Goal: Browse casually

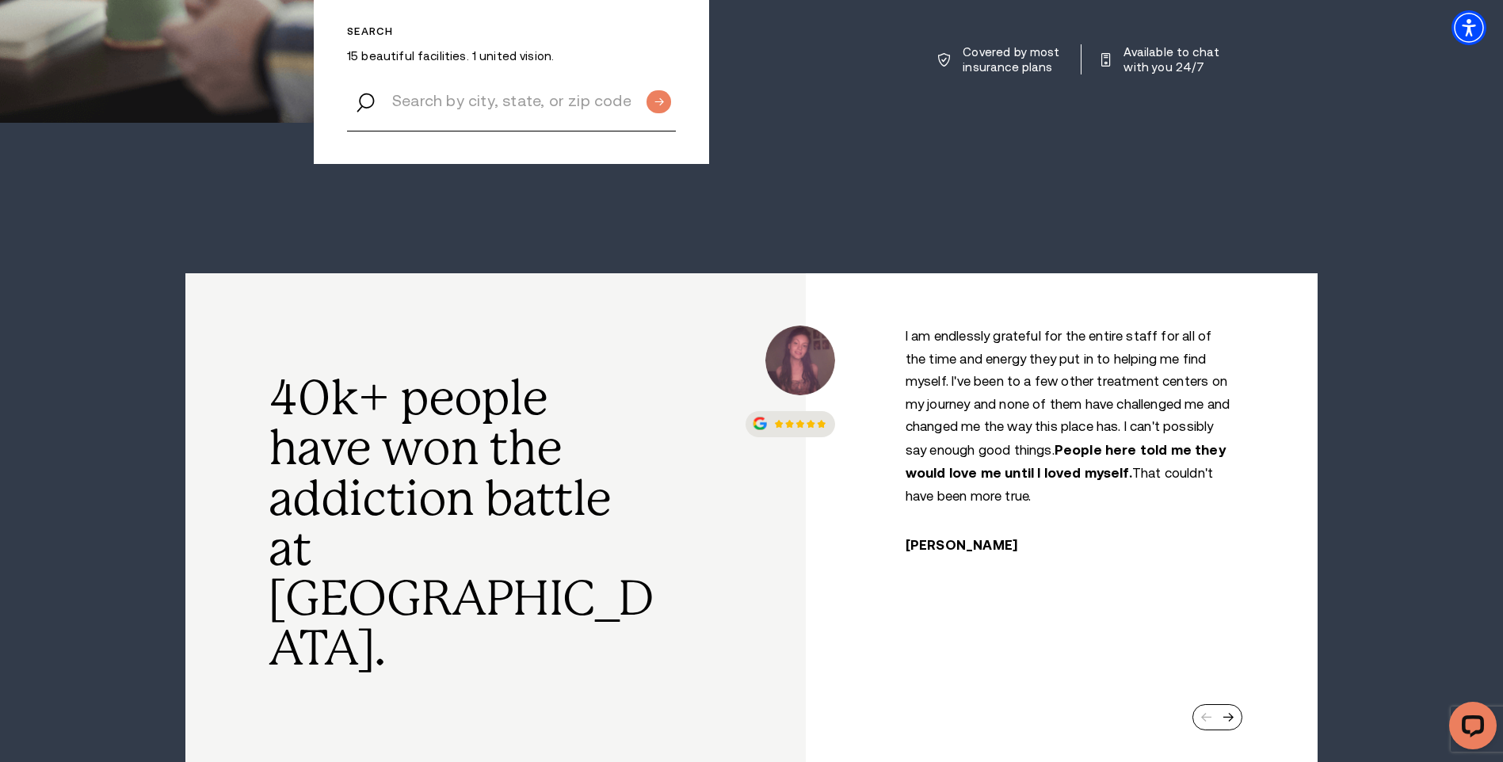
scroll to position [634, 0]
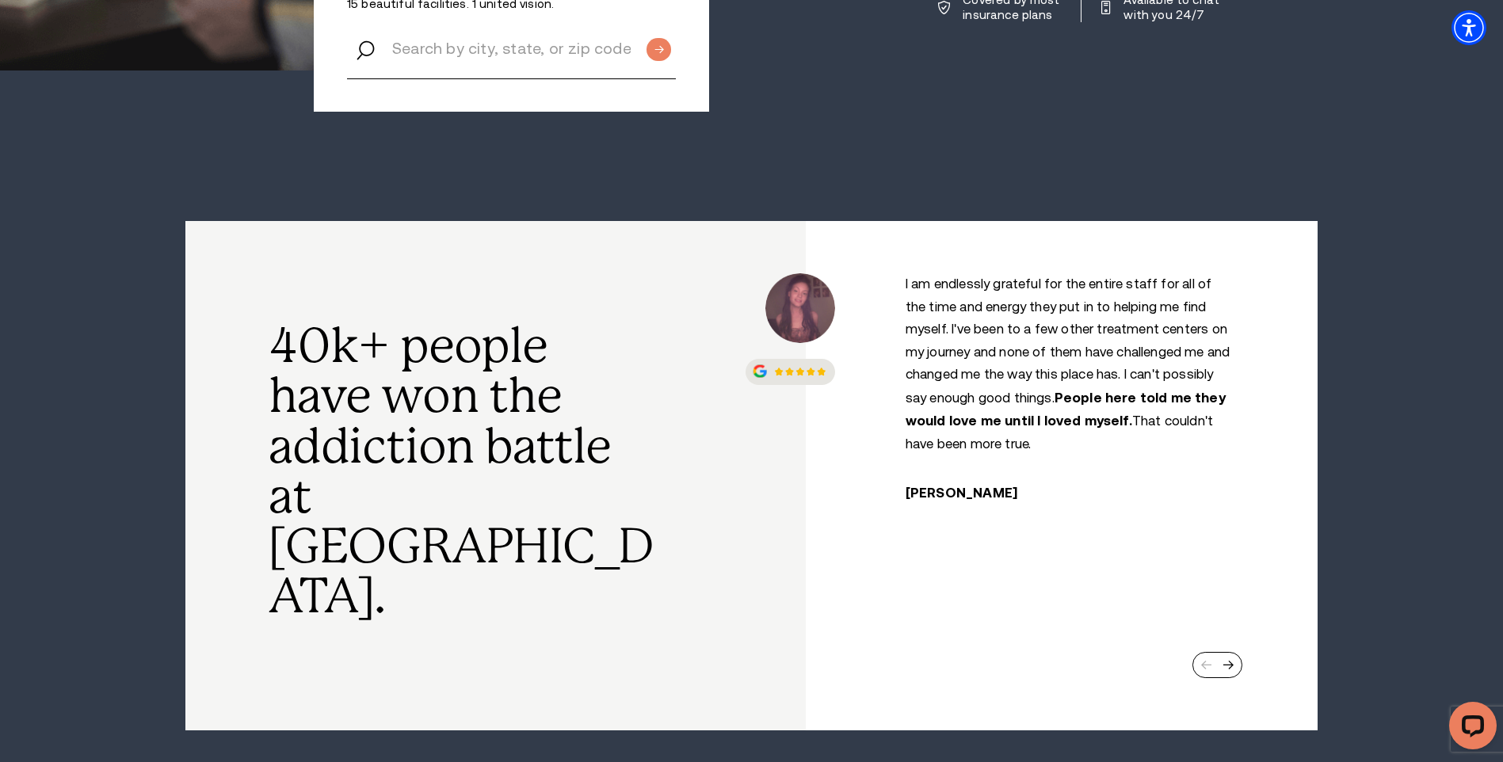
click at [1240, 652] on div at bounding box center [1218, 664] width 51 height 25
click at [1231, 660] on div "Next slide" at bounding box center [1228, 665] width 11 height 10
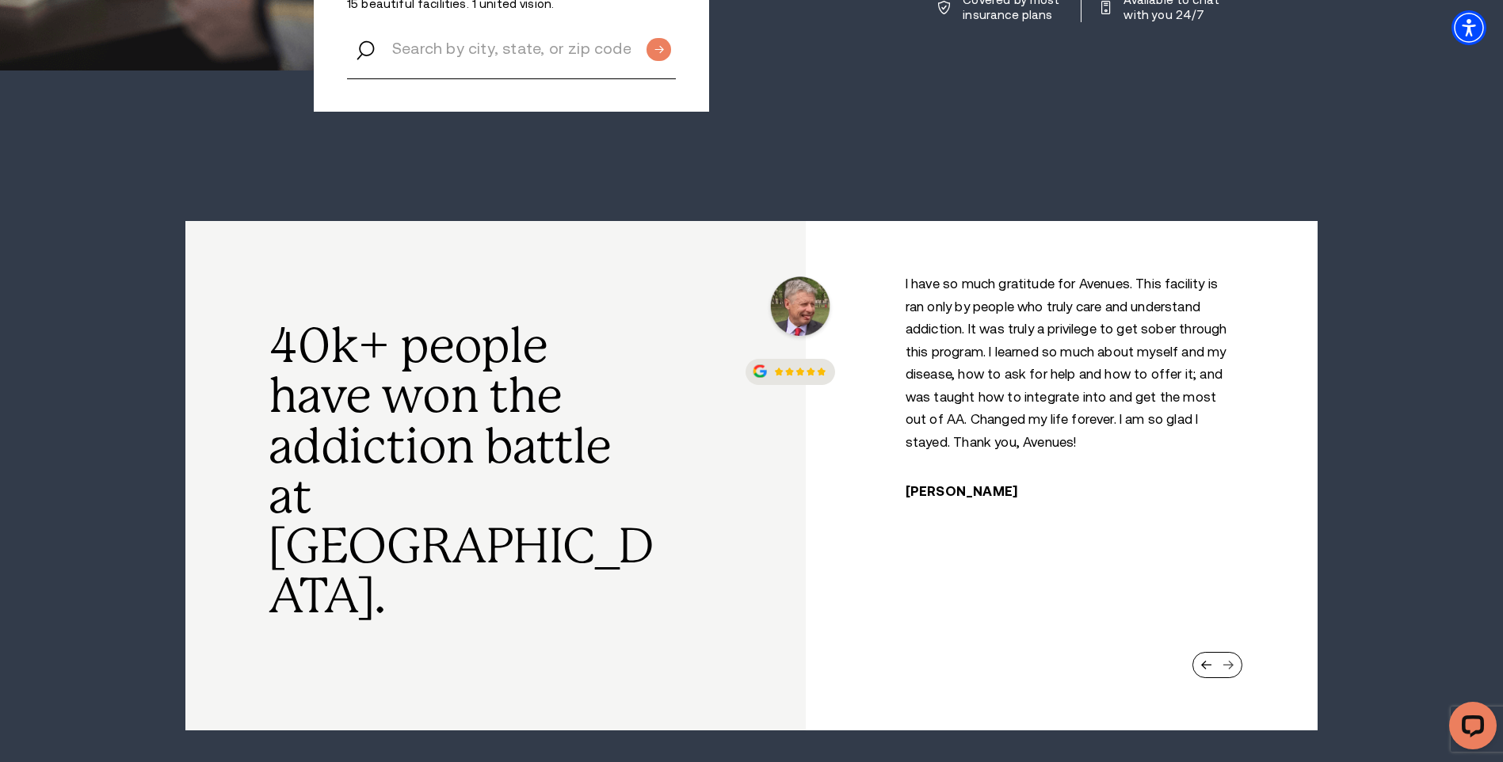
click at [1228, 660] on div "Next slide" at bounding box center [1228, 665] width 11 height 10
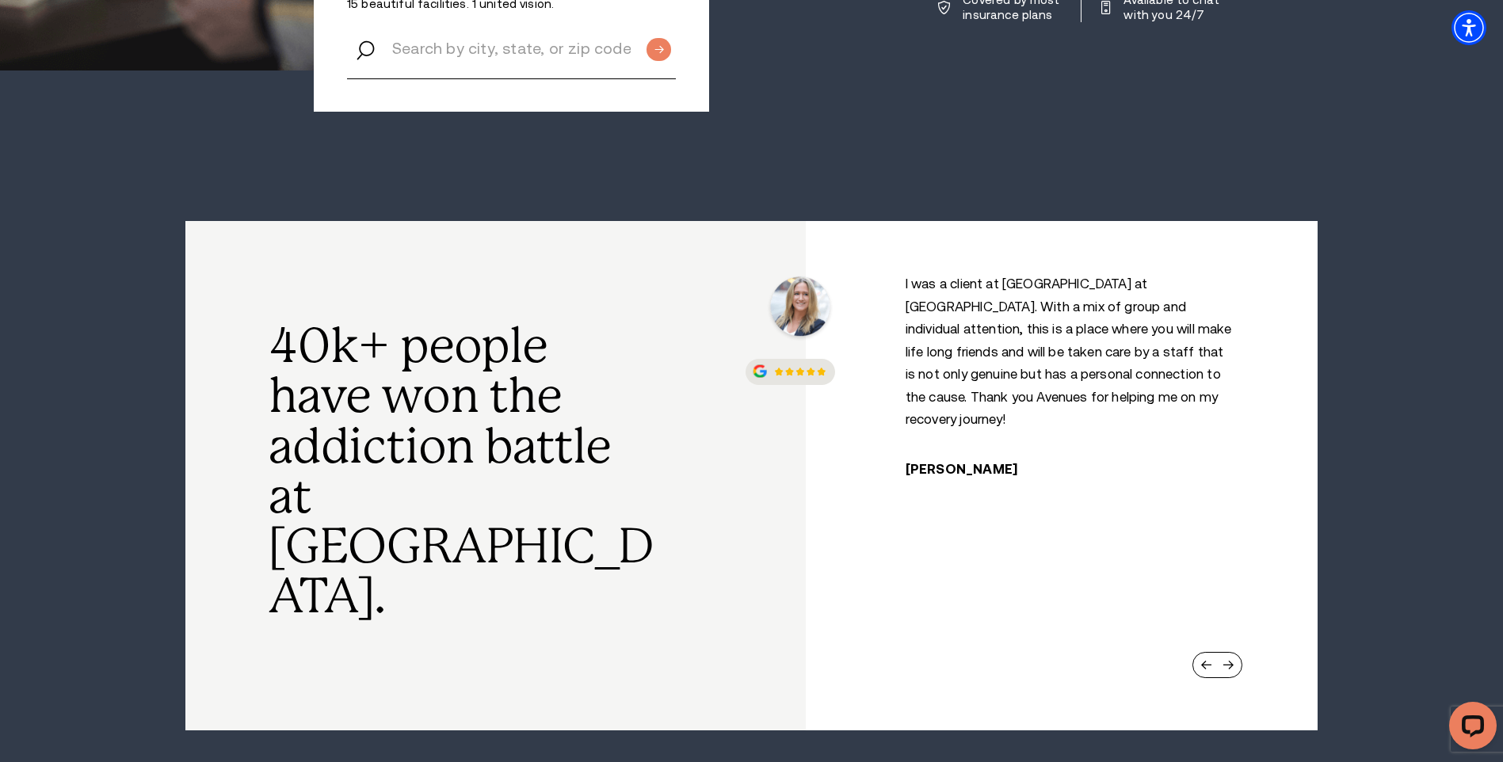
click at [1232, 652] on div at bounding box center [1218, 664] width 51 height 25
click at [1228, 660] on div "Next slide" at bounding box center [1228, 665] width 11 height 10
click at [1233, 660] on div "Next slide" at bounding box center [1228, 665] width 11 height 10
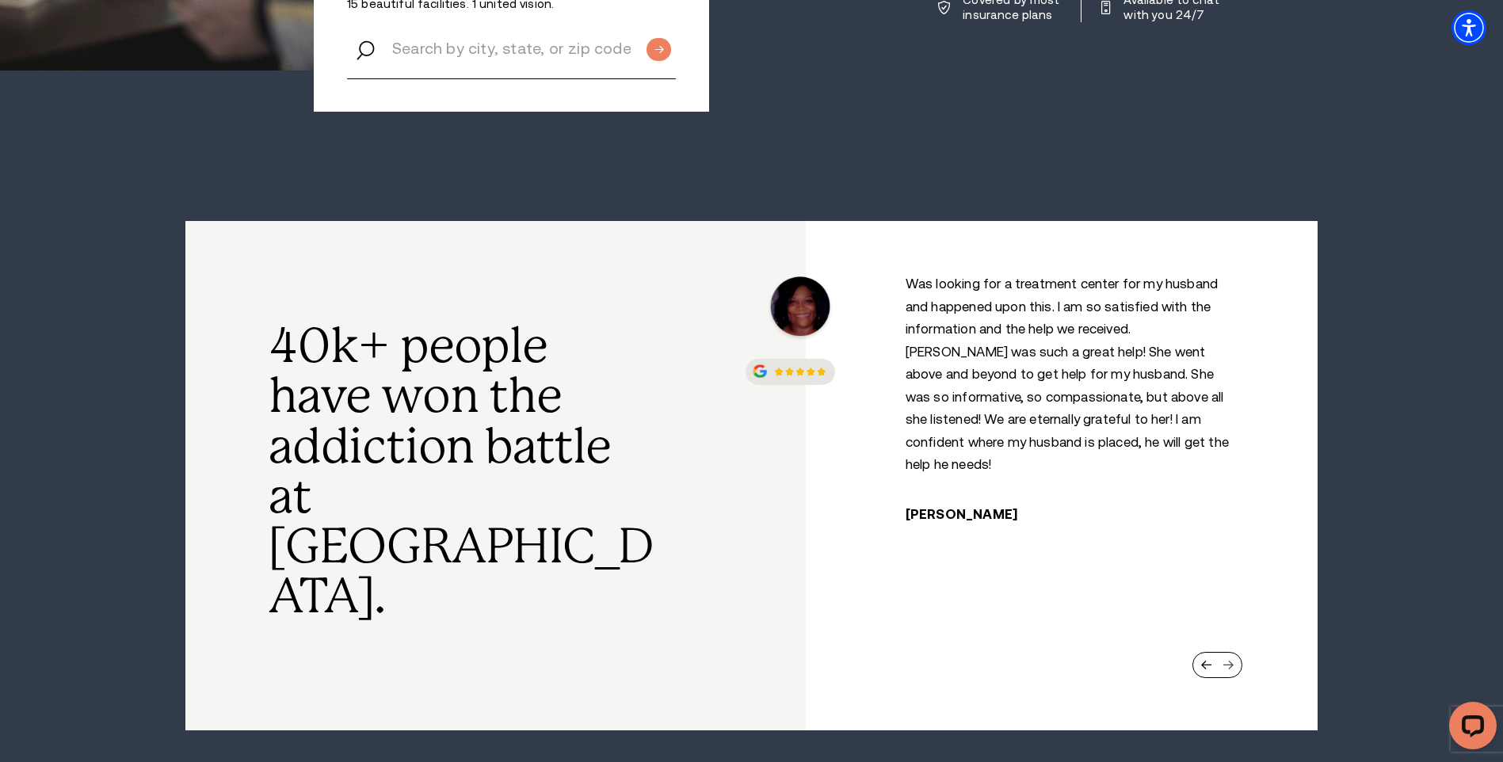
click at [1226, 660] on div "Next slide" at bounding box center [1228, 665] width 11 height 10
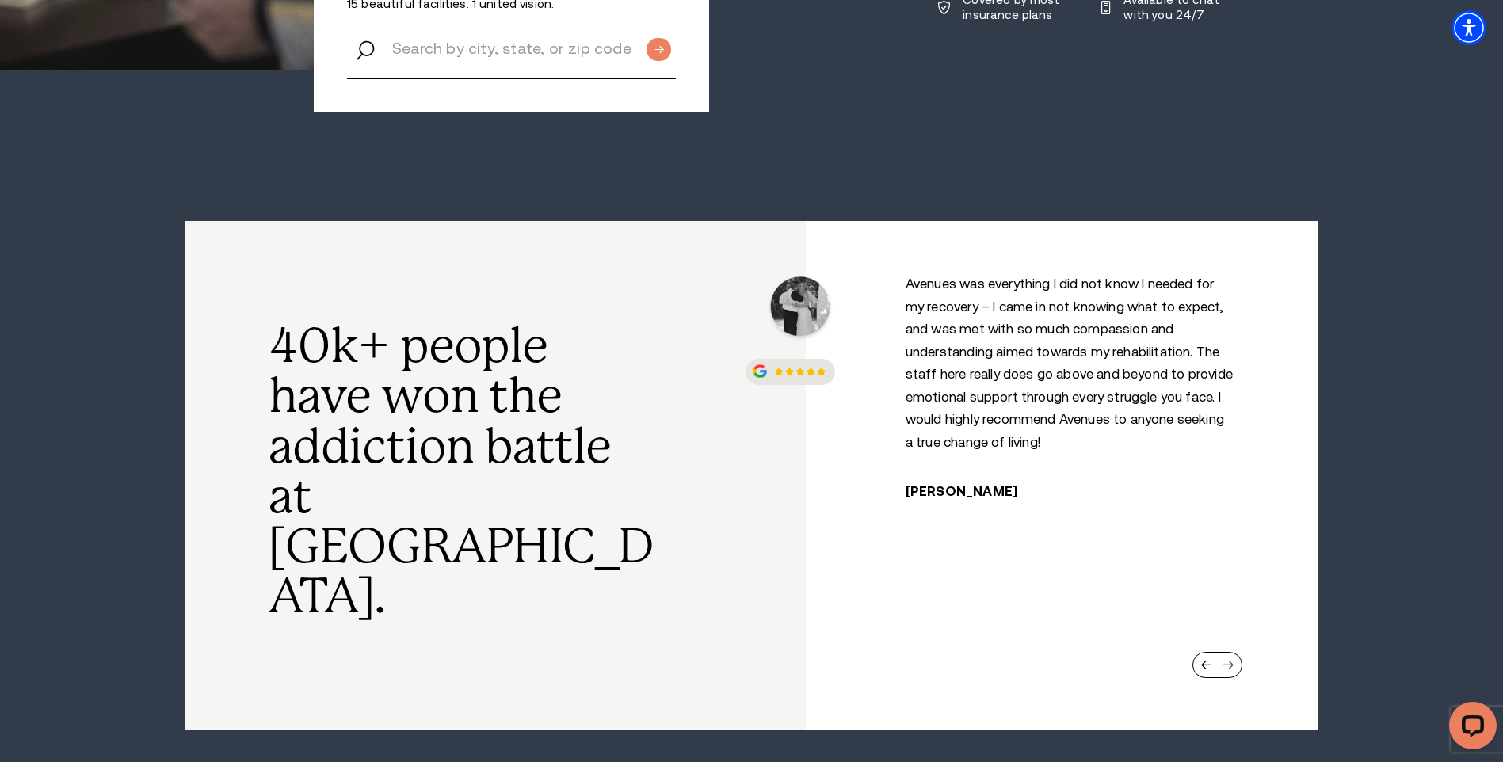
click at [1233, 660] on div "Next slide" at bounding box center [1228, 665] width 11 height 10
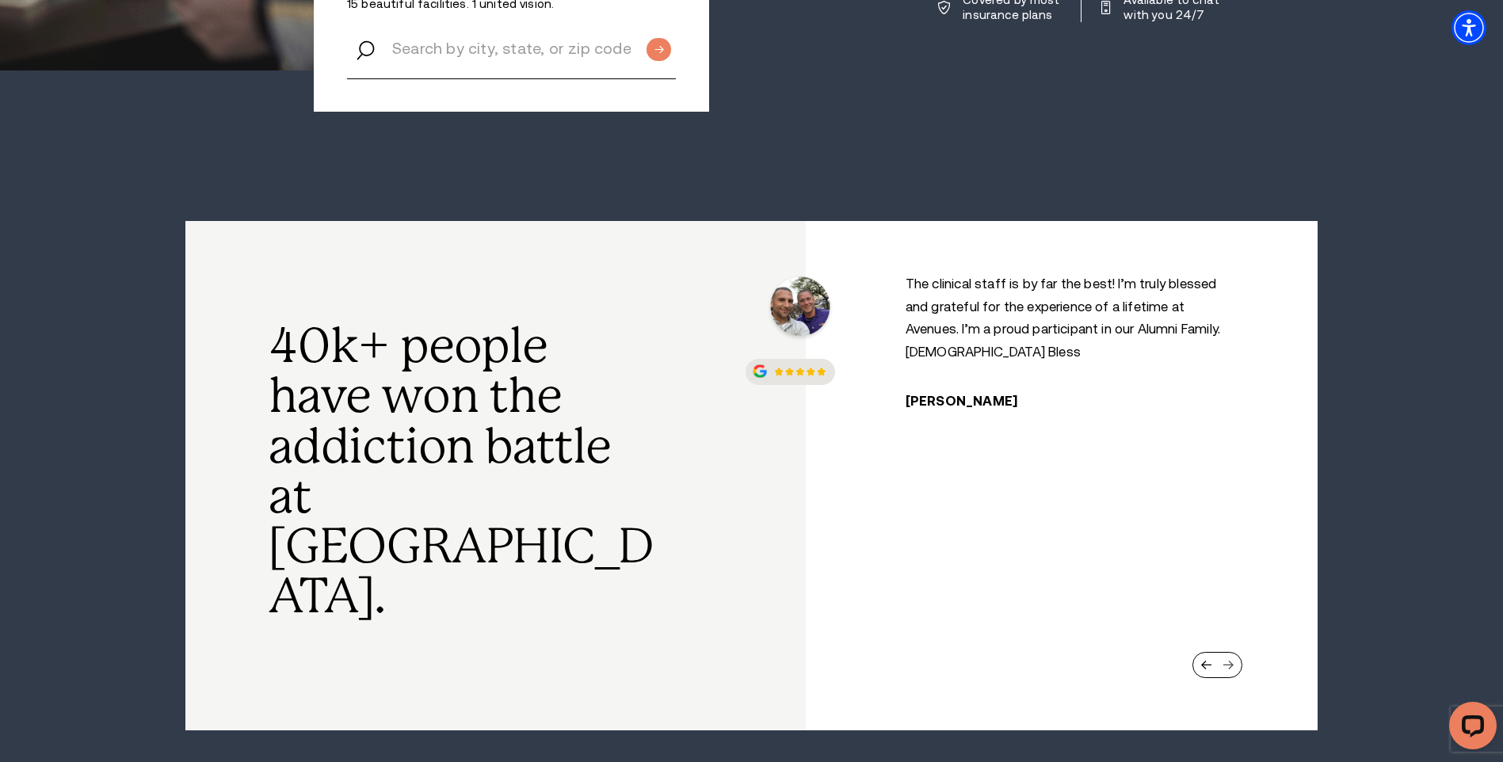
click at [1231, 660] on div "Next slide" at bounding box center [1228, 665] width 11 height 10
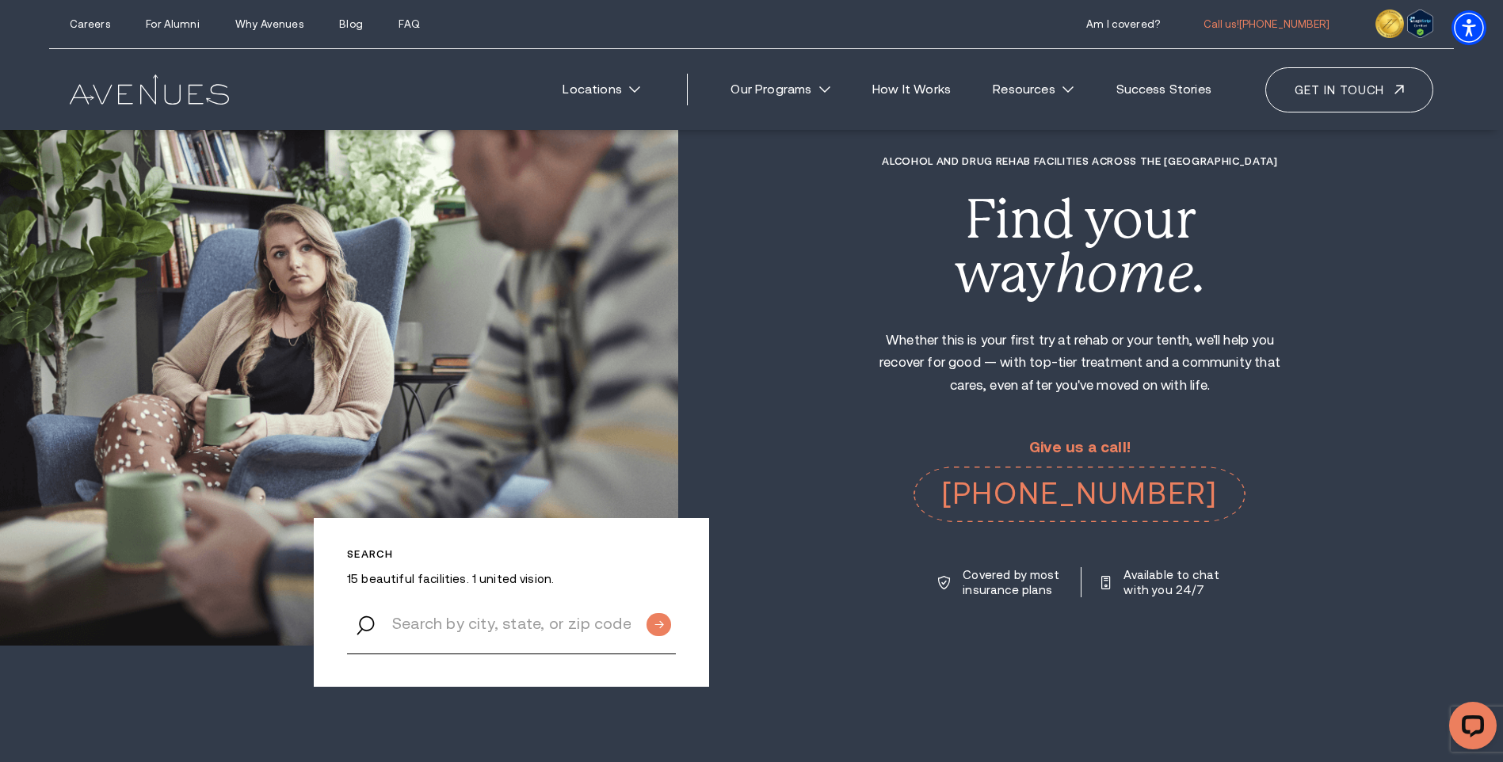
scroll to position [0, 0]
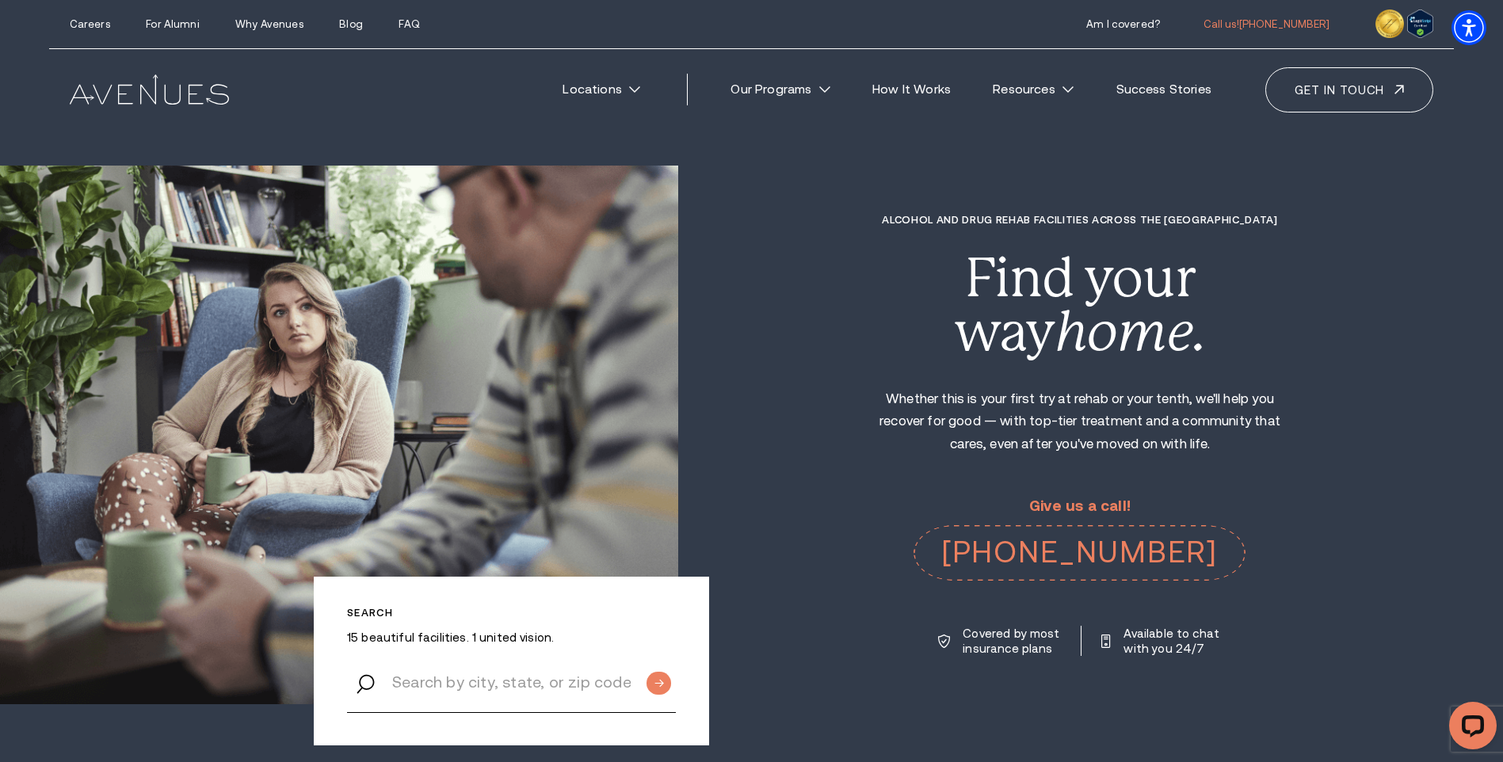
click at [1159, 474] on div "Alcohol and Drug Rehab Facilities across the [GEOGRAPHIC_DATA] Find your way ho…" at bounding box center [1090, 435] width 825 height 443
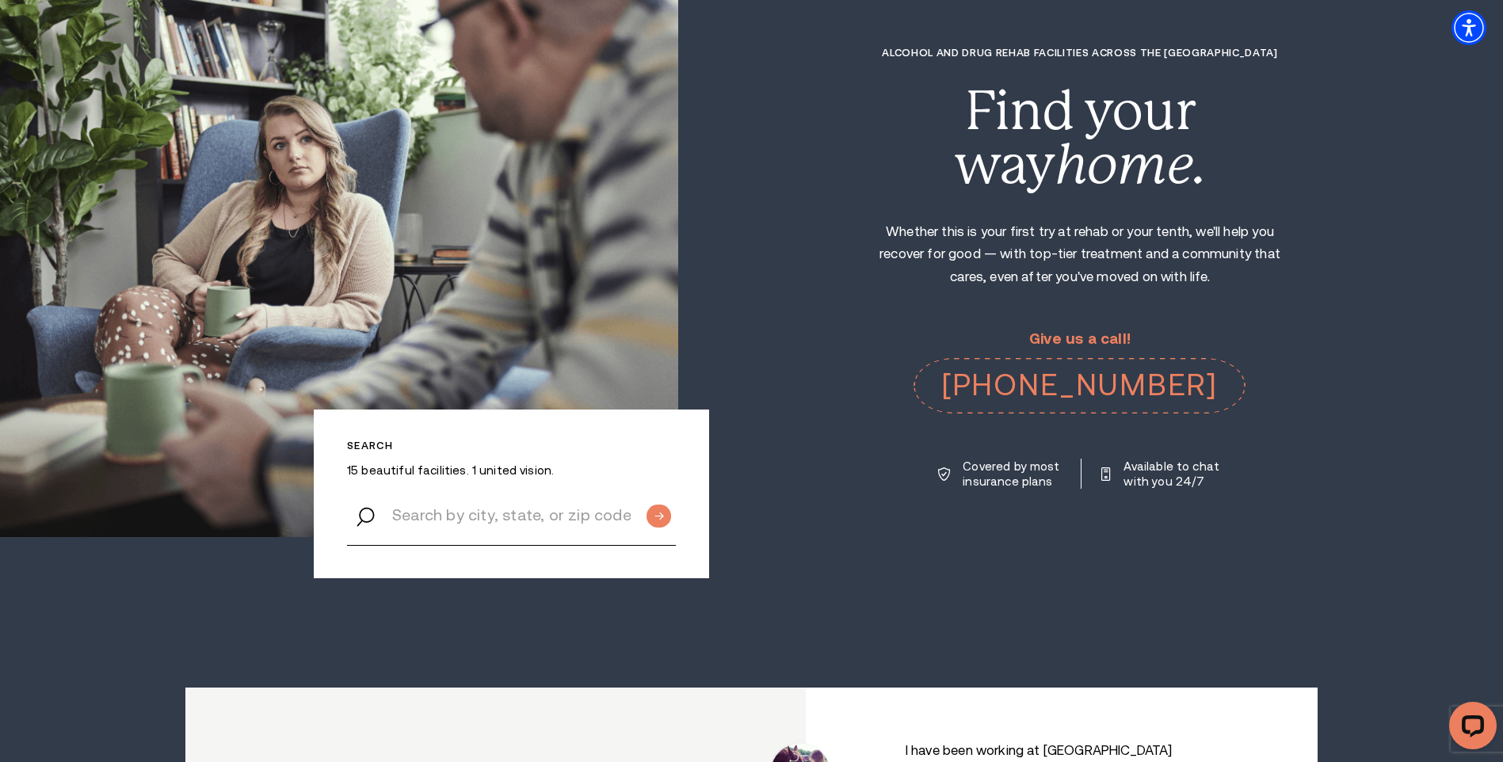
scroll to position [475, 0]
